Goal: Find specific page/section: Find specific page/section

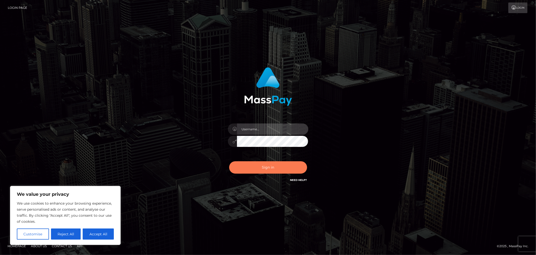
type input "MJSamelo"
click at [251, 166] on button "Sign in" at bounding box center [268, 167] width 78 height 12
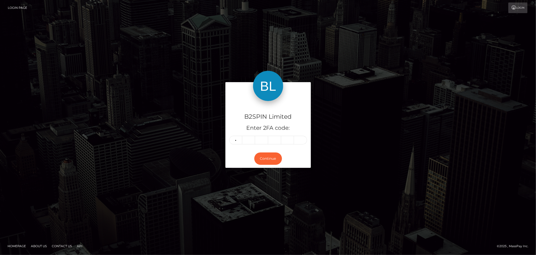
type input "3"
type input "9"
type input "4"
type input "8"
type input "2"
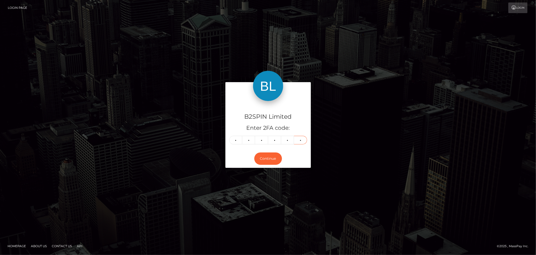
type input "5"
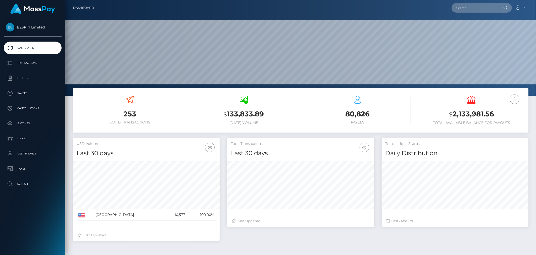
scroll to position [89, 147]
click at [476, 8] on input "text" at bounding box center [475, 8] width 47 height 10
paste input "4dc99ada-06cc-4617-ae19-299422de6098"
click at [495, 9] on input "4dc99ada-06cc-4617-ae19-299422de6098" at bounding box center [475, 8] width 47 height 10
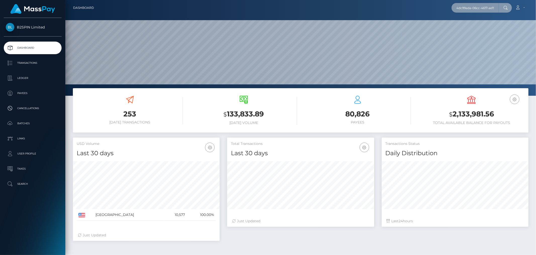
click at [495, 9] on input "4dc99ada-06cc-4617-ae19-299422de6098" at bounding box center [475, 8] width 47 height 10
paste input "2123100884"
type input "2123100884"
click at [487, 26] on link "DAVID LEE RODRIGUEZ" at bounding box center [472, 25] width 40 height 9
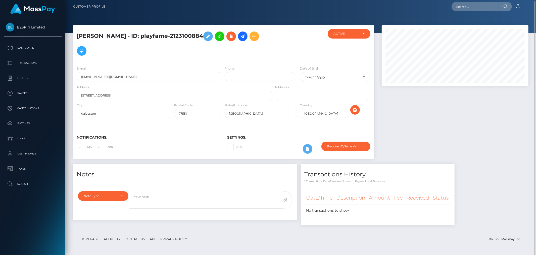
scroll to position [60, 147]
